Goal: Task Accomplishment & Management: Understand process/instructions

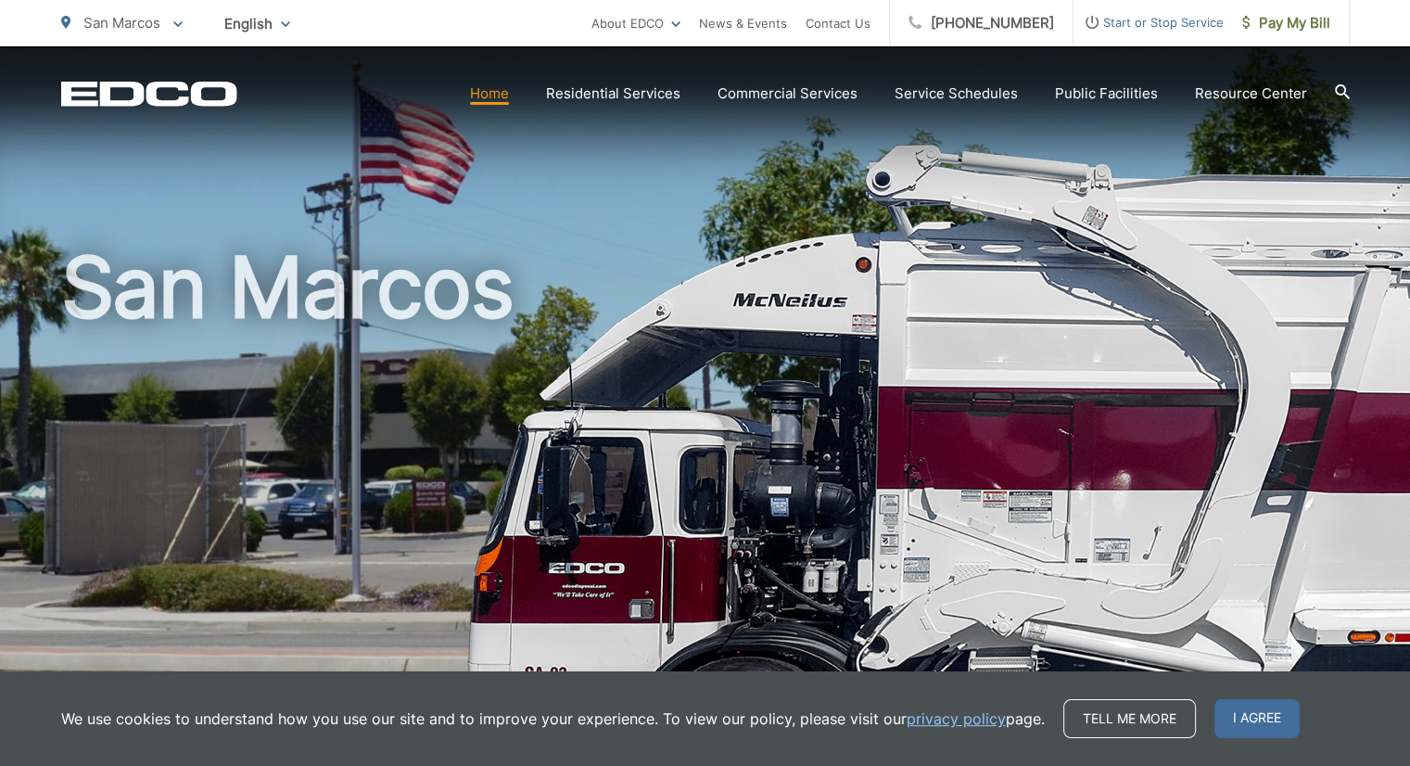
click at [820, 269] on h1 "San Marcos" at bounding box center [705, 534] width 1288 height 587
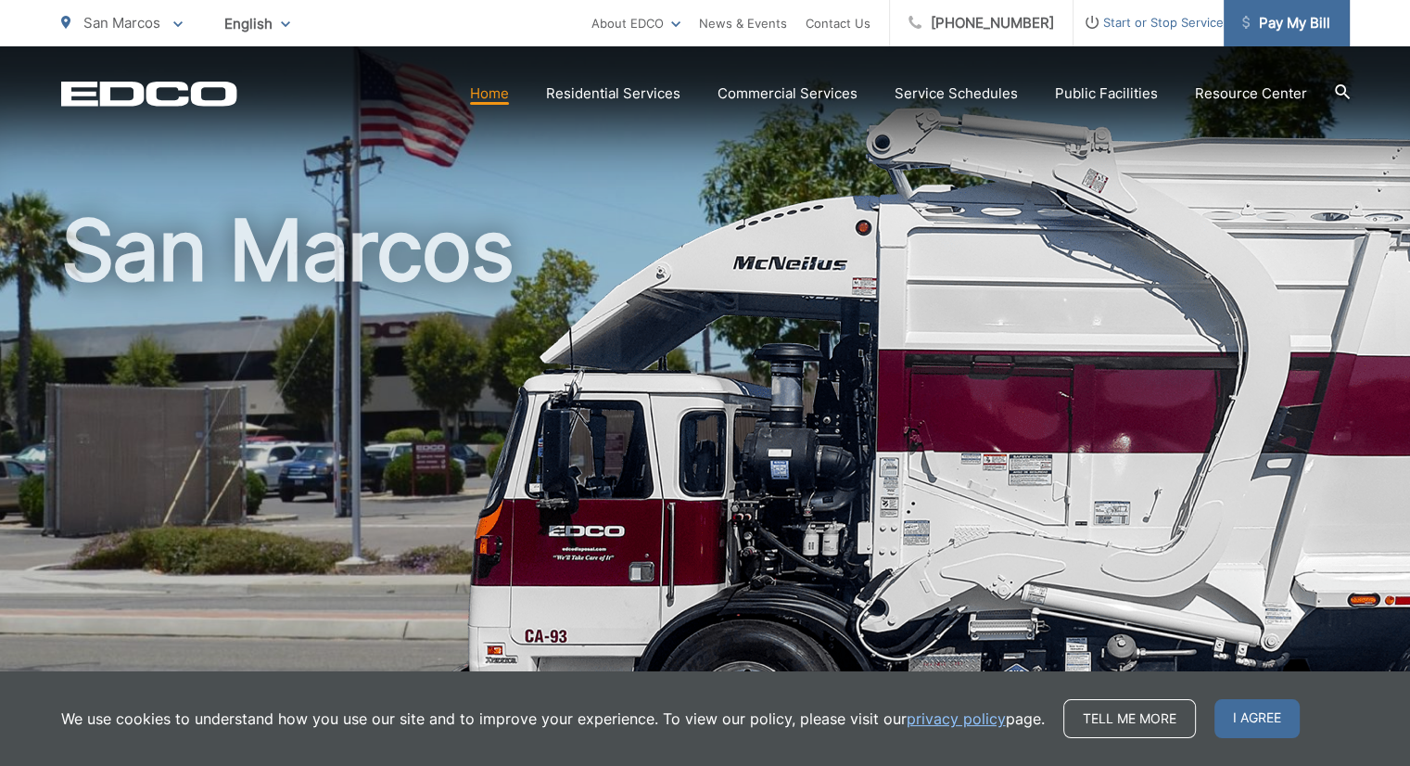
click at [862, 14] on span "Pay My Bill" at bounding box center [1286, 23] width 88 height 22
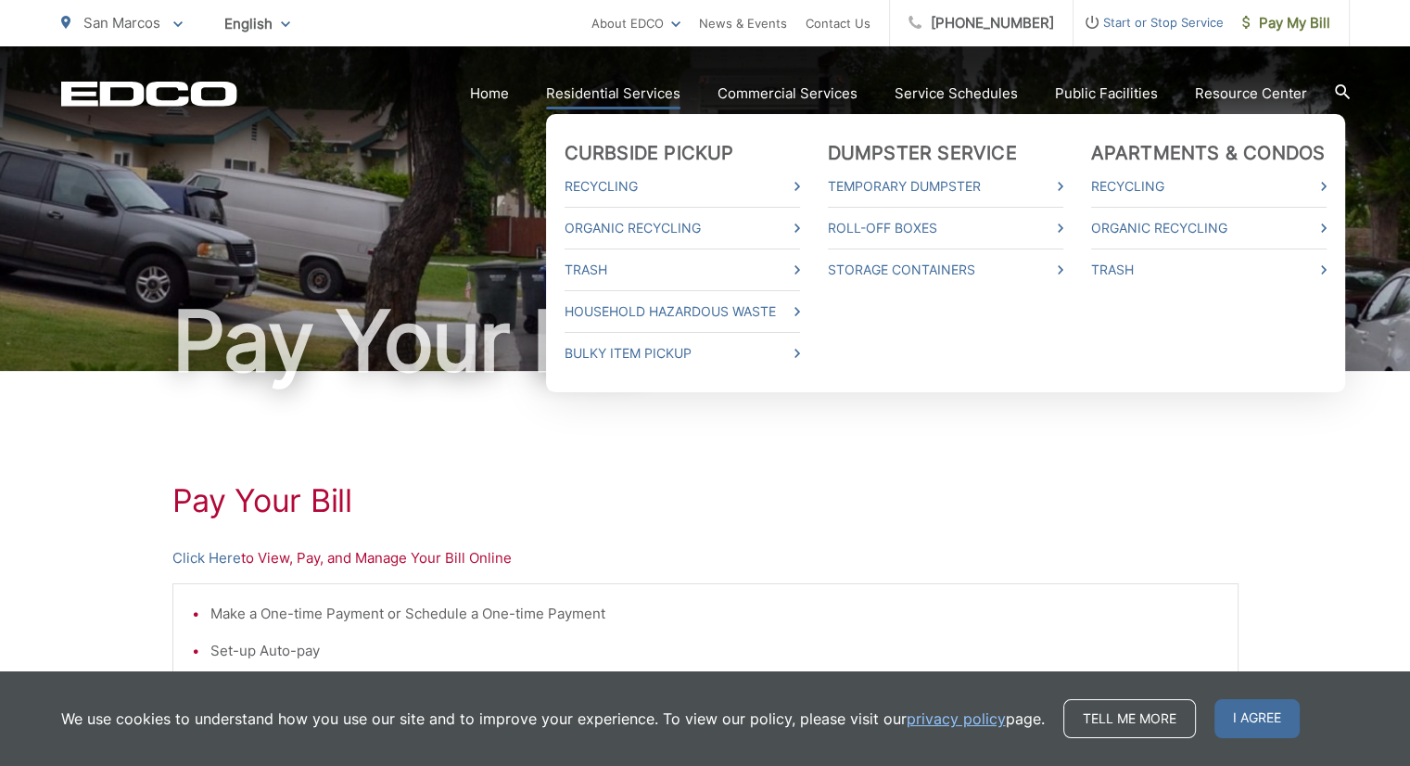
click at [618, 98] on link "Residential Services" at bounding box center [613, 94] width 134 height 22
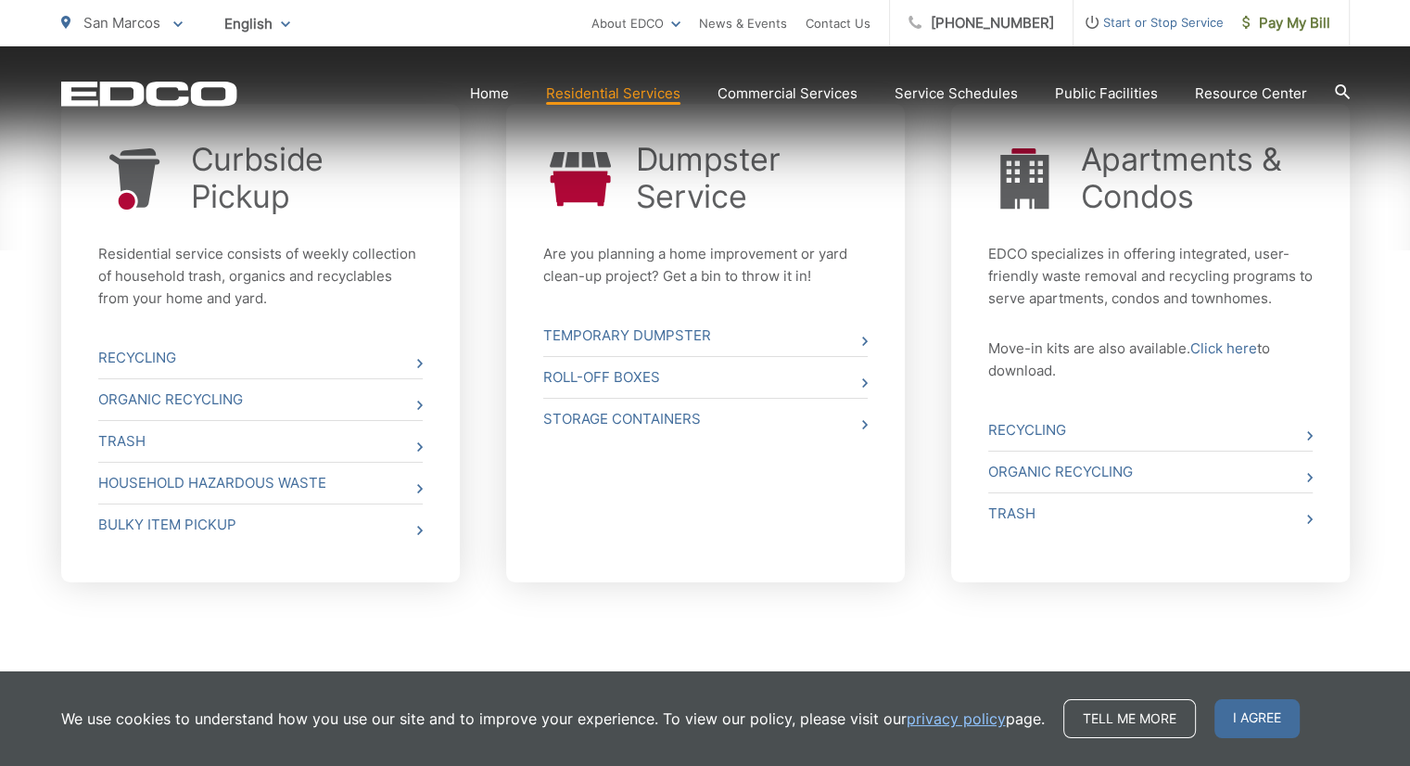
scroll to position [742, 0]
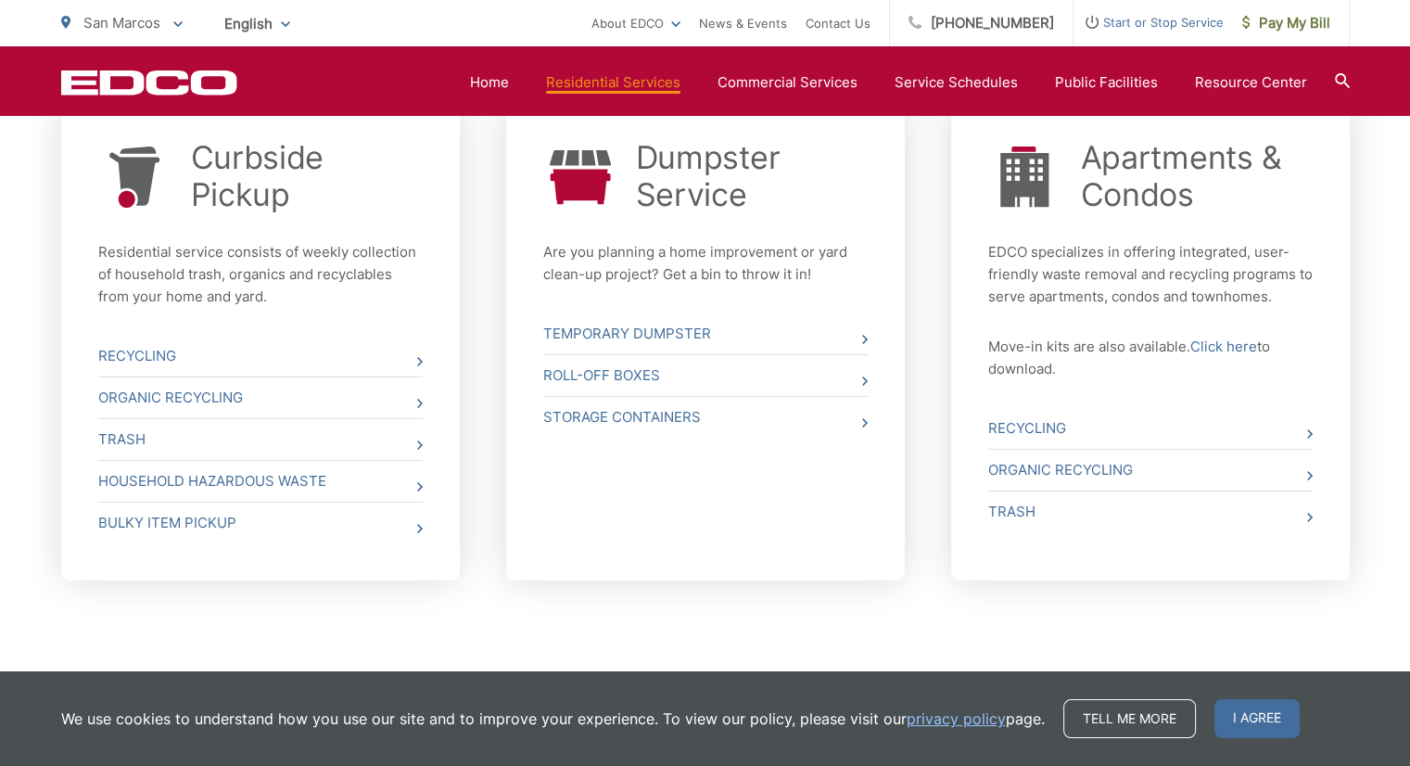
click at [1151, 229] on div "Apartments & Condos EDCO specializes in offering integrated, user-friendly wast…" at bounding box center [1150, 259] width 324 height 241
